Goal: Transaction & Acquisition: Download file/media

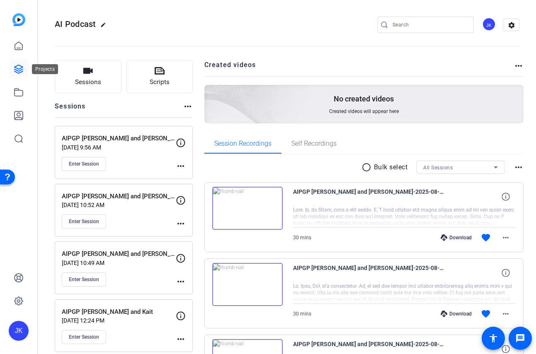
click at [22, 72] on icon at bounding box center [19, 69] width 8 height 8
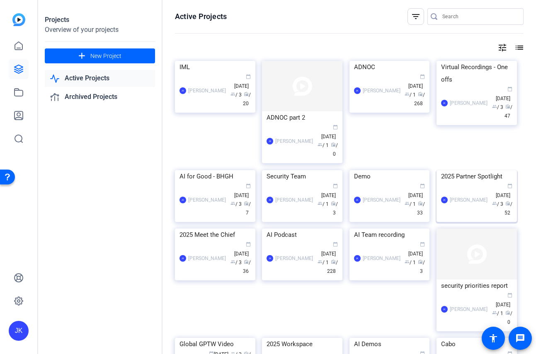
click at [470, 170] on img at bounding box center [476, 170] width 80 height 0
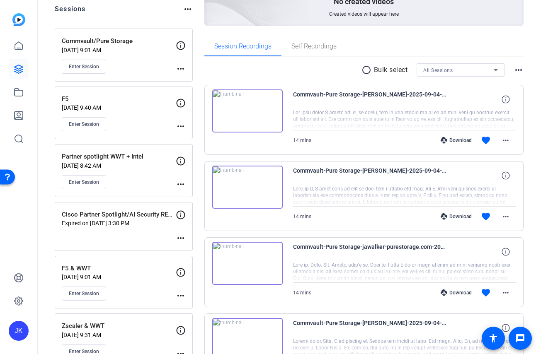
scroll to position [94, 0]
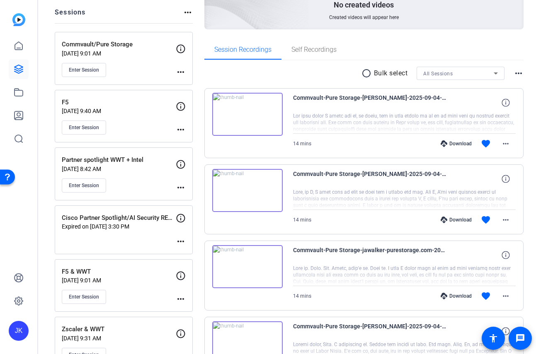
click at [368, 70] on mat-icon "radio_button_unchecked" at bounding box center [367, 73] width 12 height 10
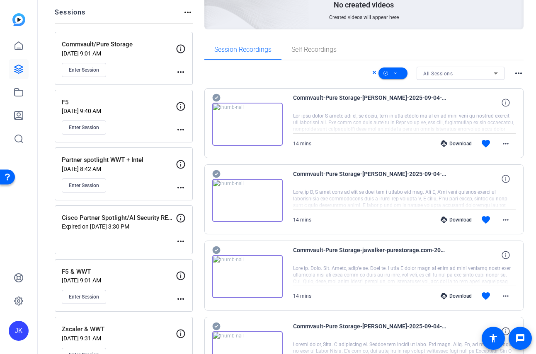
click at [220, 96] on icon at bounding box center [216, 98] width 8 height 10
click at [216, 173] on icon at bounding box center [216, 174] width 8 height 8
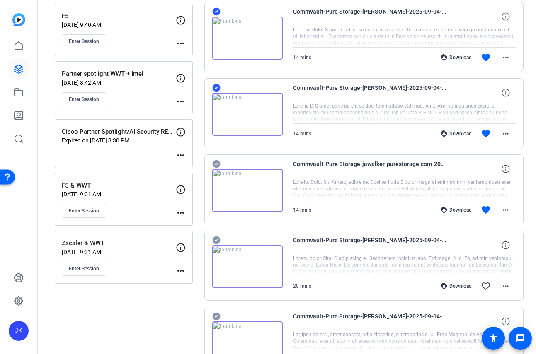
scroll to position [185, 0]
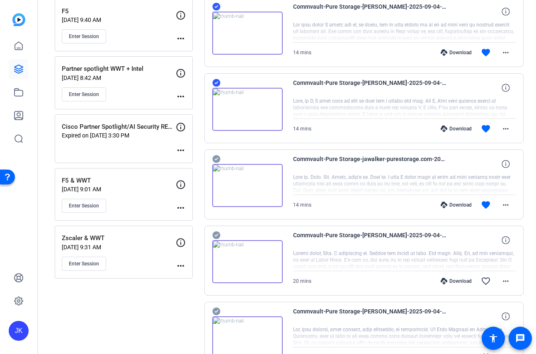
click at [217, 165] on img at bounding box center [247, 185] width 70 height 43
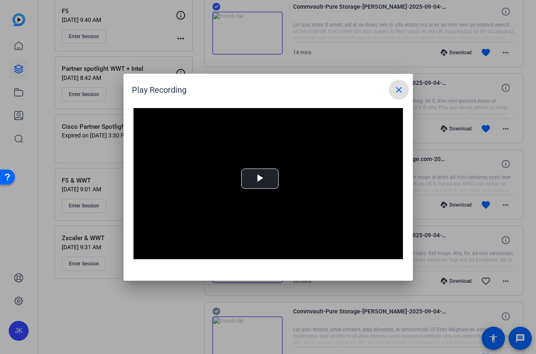
click at [401, 87] on mat-icon "close" at bounding box center [399, 90] width 10 height 10
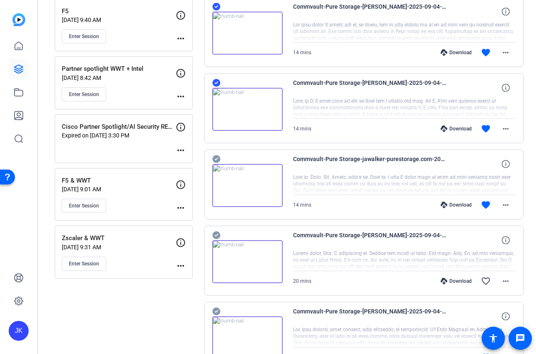
click at [216, 157] on icon at bounding box center [216, 159] width 8 height 8
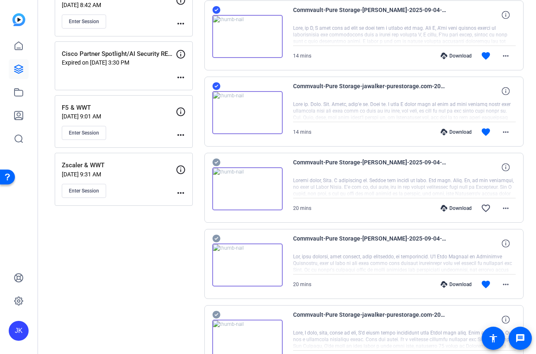
scroll to position [268, 0]
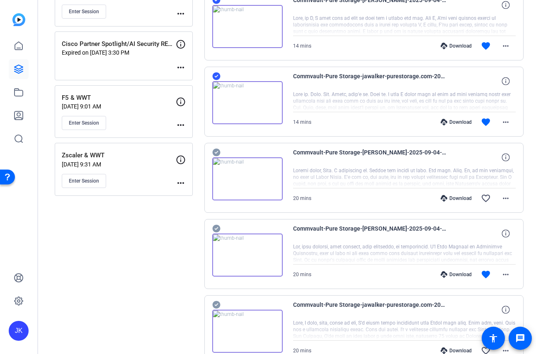
click at [216, 152] on icon at bounding box center [216, 153] width 8 height 8
click at [217, 227] on icon at bounding box center [216, 229] width 8 height 8
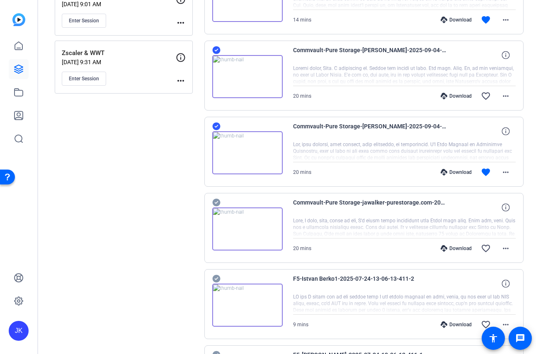
scroll to position [371, 0]
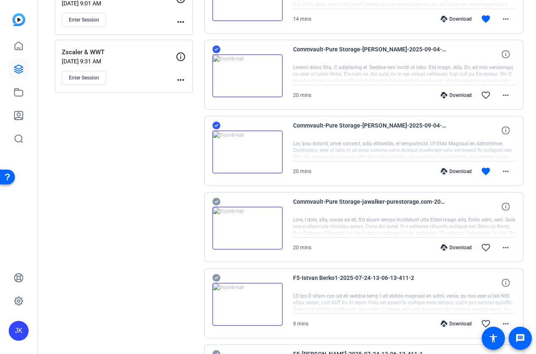
click at [216, 200] on icon at bounding box center [216, 202] width 8 height 8
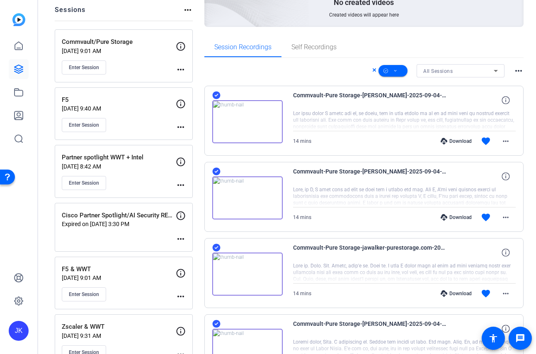
scroll to position [0, 0]
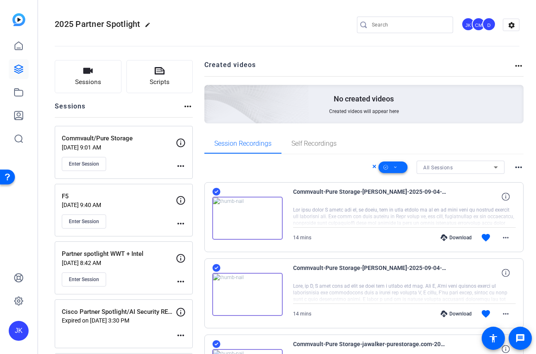
click at [400, 169] on span at bounding box center [392, 167] width 29 height 20
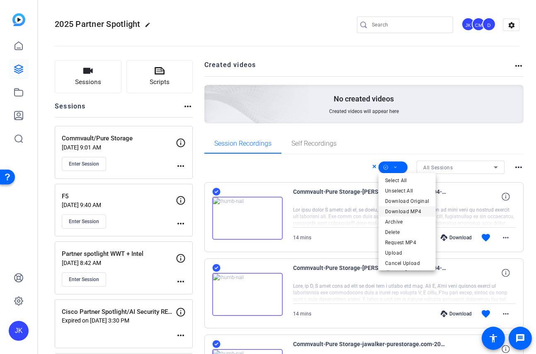
click at [402, 208] on span "Download MP4" at bounding box center [407, 212] width 44 height 10
